Goal: Information Seeking & Learning: Learn about a topic

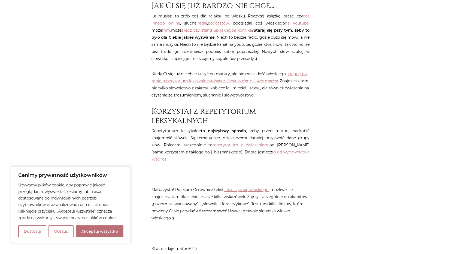
scroll to position [878, 0]
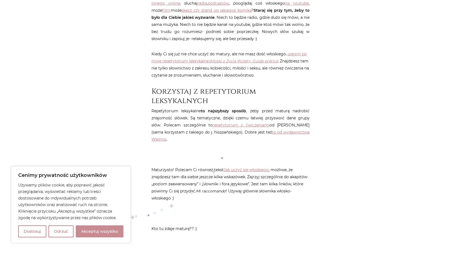
click at [116, 229] on button "Akceptuj wszystko" at bounding box center [100, 231] width 48 height 12
checkbox input "true"
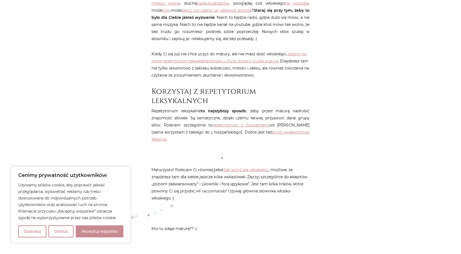
checkbox input "true"
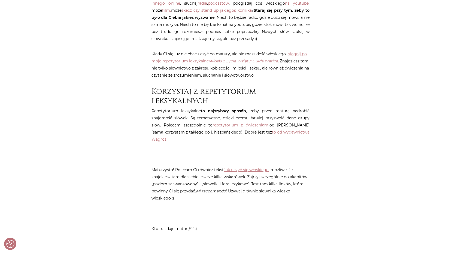
scroll to position [0, 0]
click at [253, 122] on link "repetytorium z ćwiczeniami" at bounding box center [240, 124] width 57 height 5
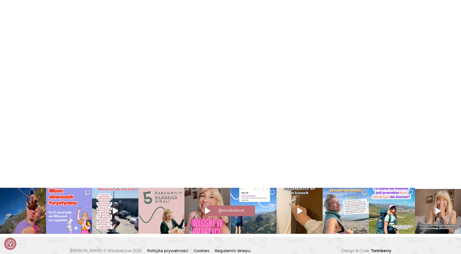
scroll to position [1515, 0]
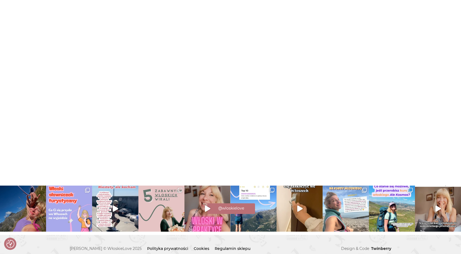
drag, startPoint x: 75, startPoint y: 212, endPoint x: 79, endPoint y: 211, distance: 4.7
